Goal: Use online tool/utility: Use online tool/utility

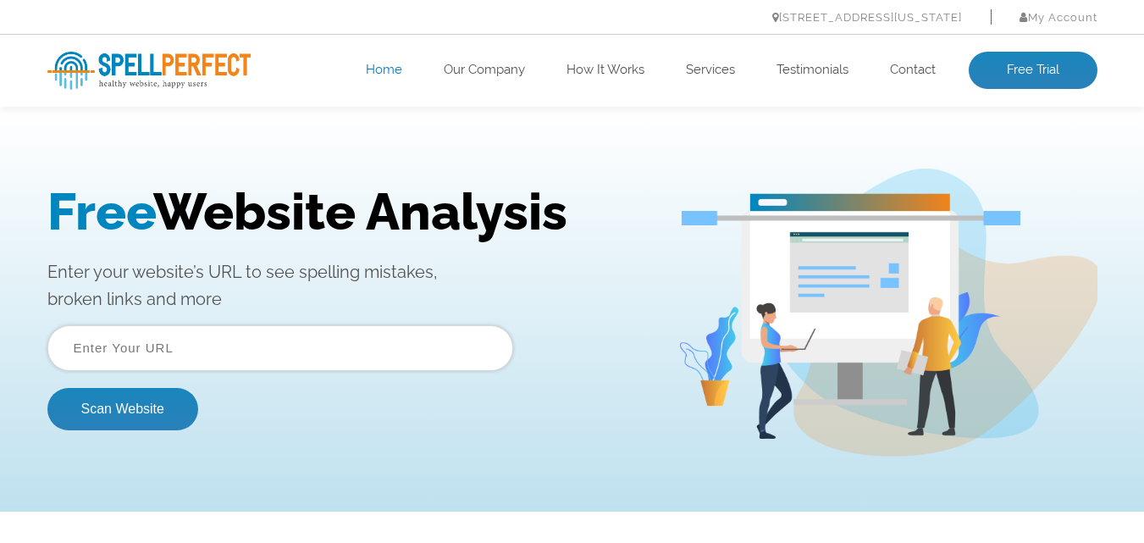
click at [353, 355] on input "text" at bounding box center [280, 348] width 466 height 46
type input "www.epyacjylb.com"
click at [162, 415] on button "Scan Website" at bounding box center [122, 409] width 151 height 42
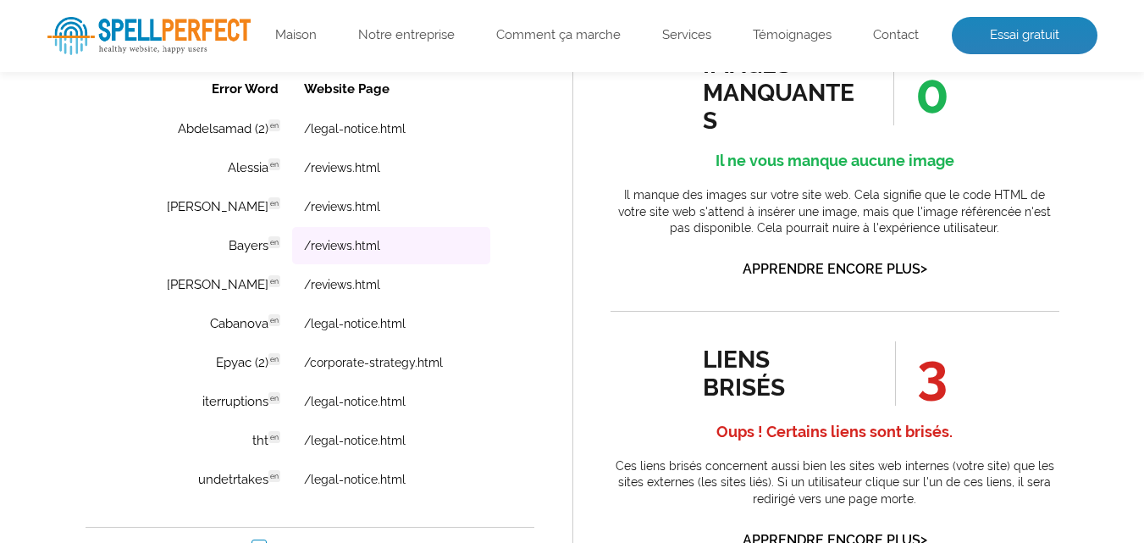
scroll to position [1429, 0]
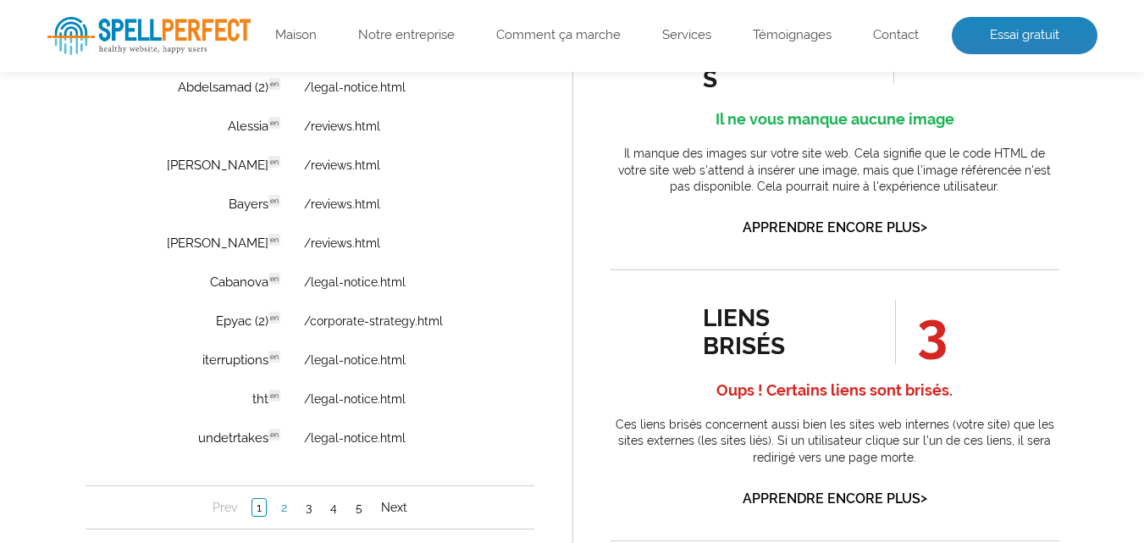
click at [279, 510] on link "2" at bounding box center [283, 507] width 14 height 17
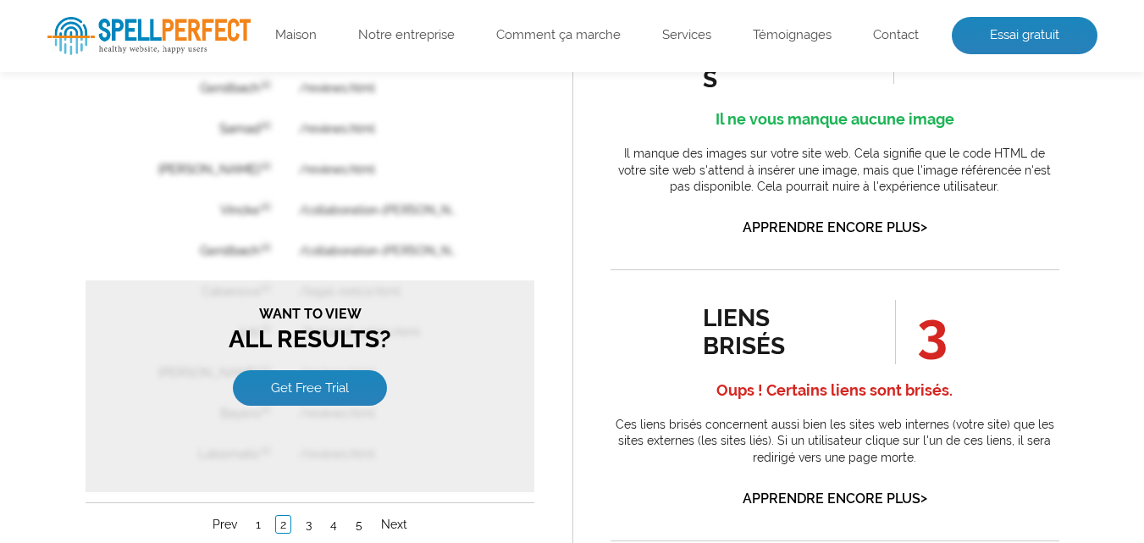
scroll to position [0, 0]
click at [286, 383] on link "Get Free Trial" at bounding box center [309, 388] width 154 height 36
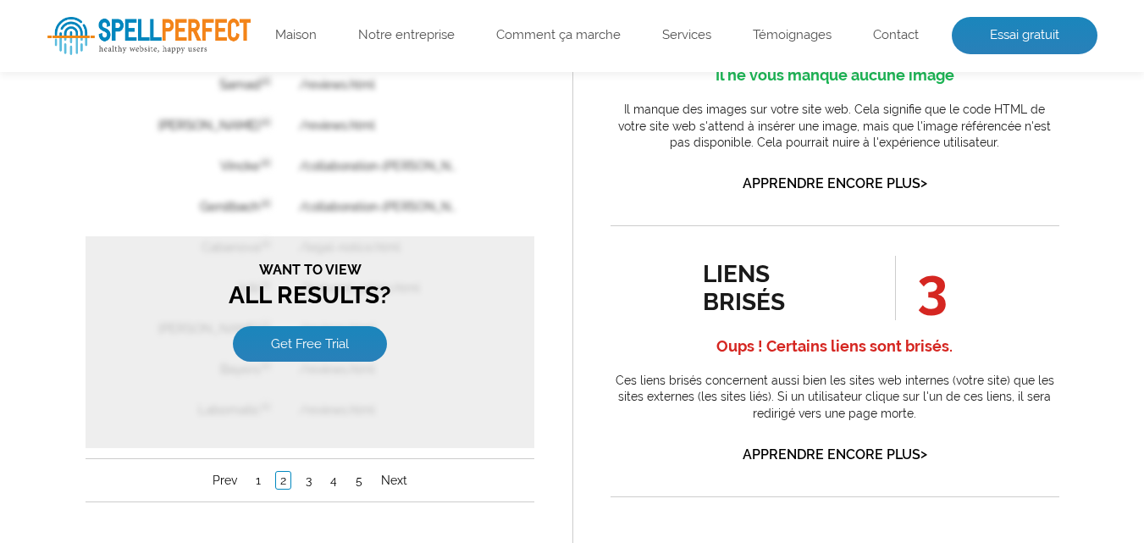
scroll to position [1596, 0]
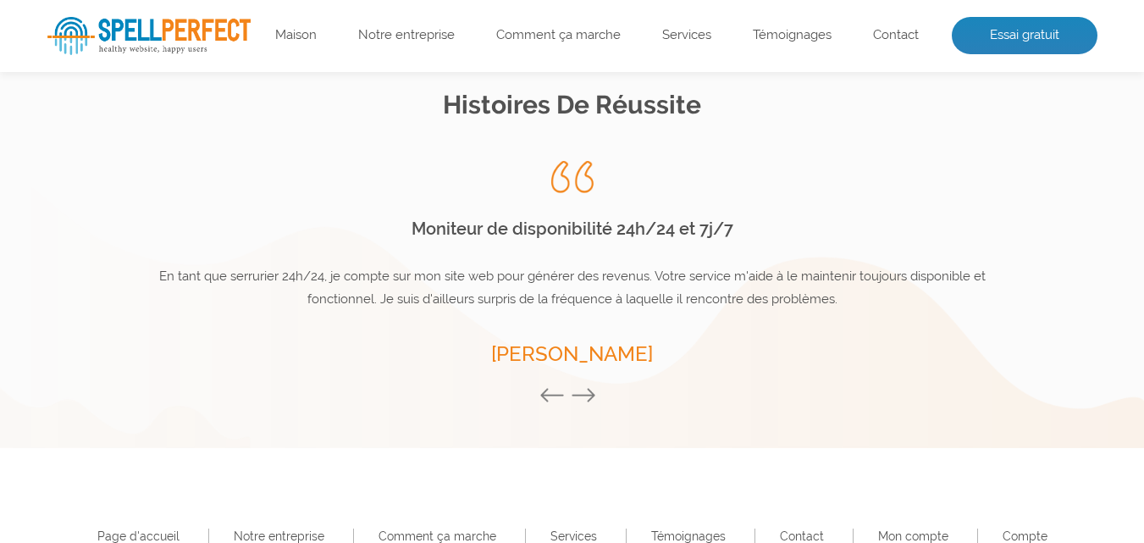
scroll to position [2624, 0]
